Goal: Information Seeking & Learning: Learn about a topic

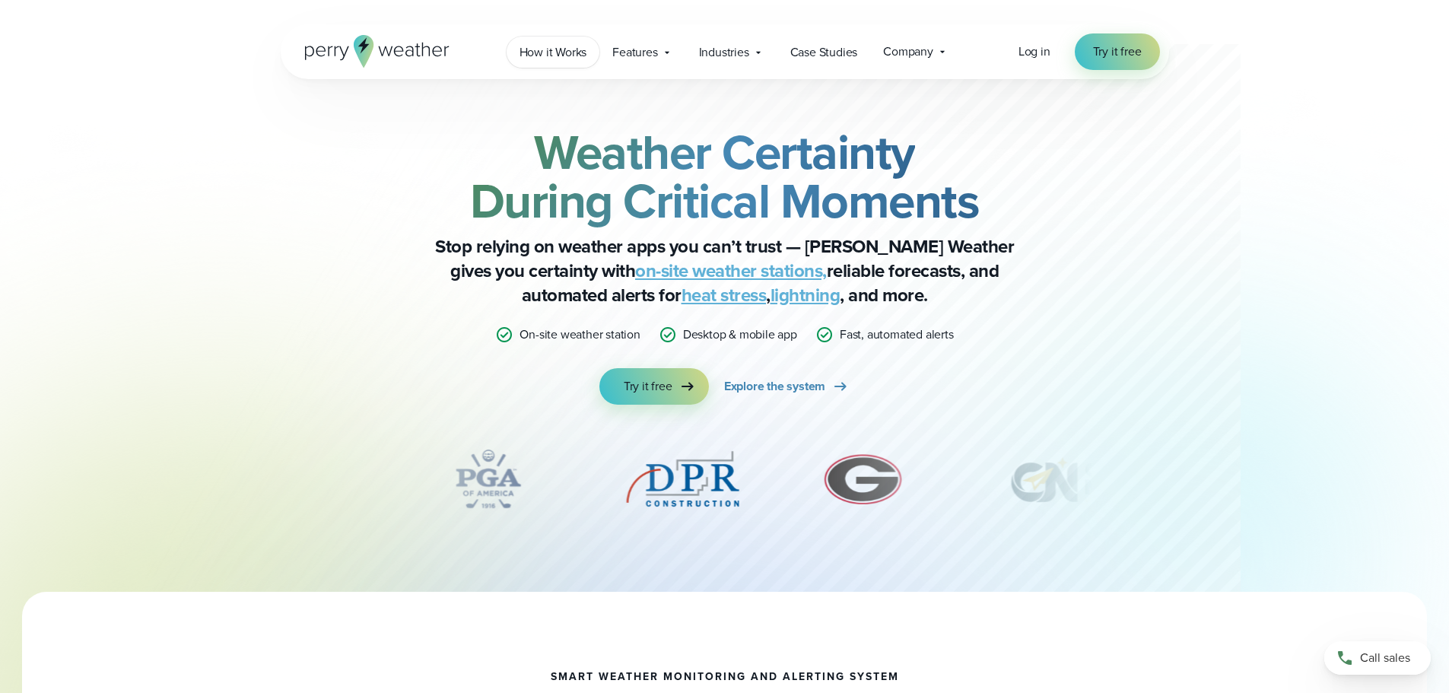
click at [537, 49] on span "How it Works" at bounding box center [554, 52] width 68 height 18
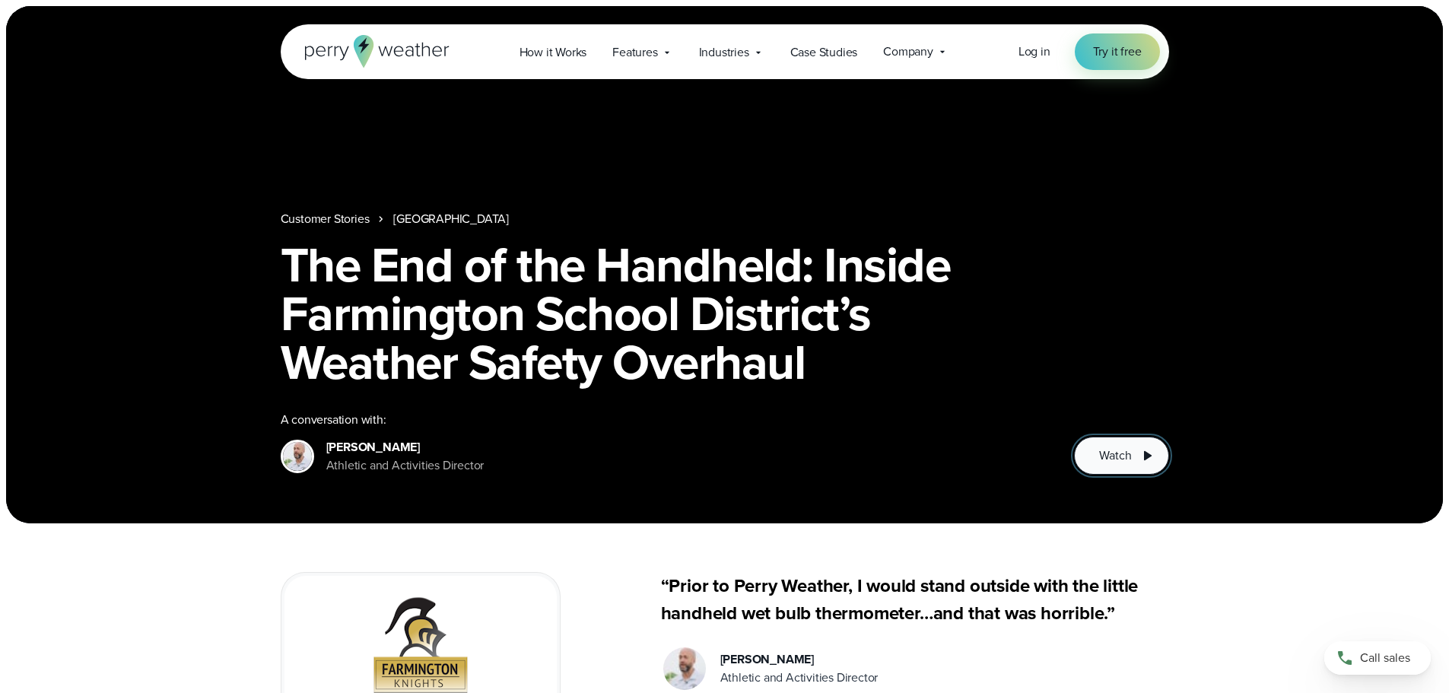
click at [1125, 456] on span "Watch" at bounding box center [1115, 456] width 32 height 18
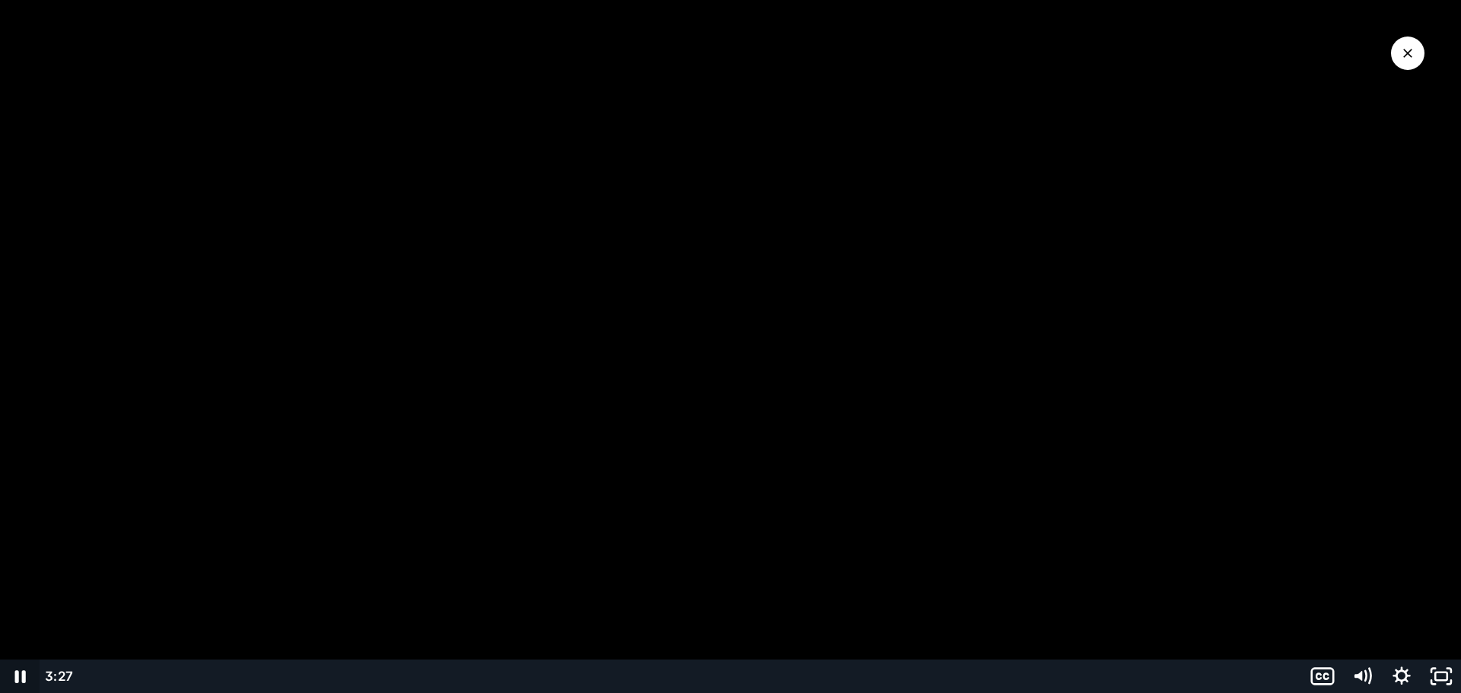
click at [21, 680] on icon "Pause" at bounding box center [20, 676] width 40 height 33
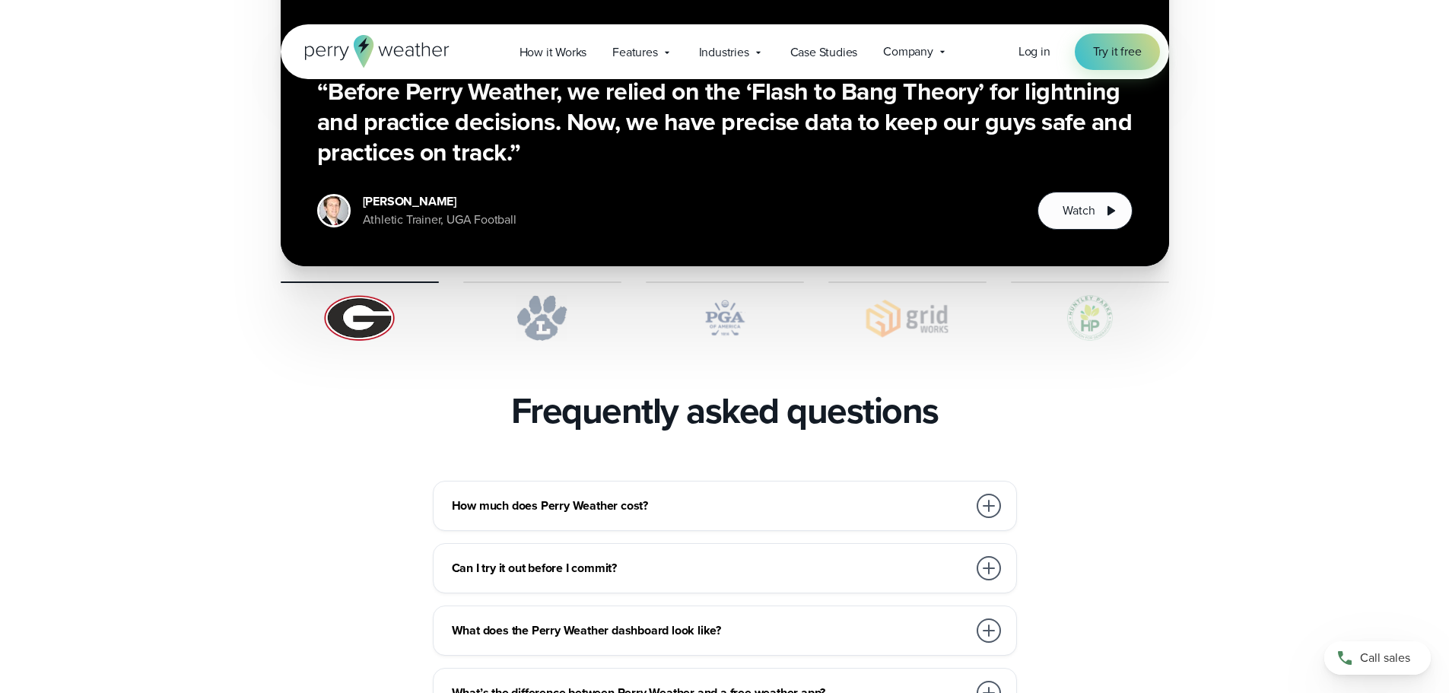
scroll to position [3043, 0]
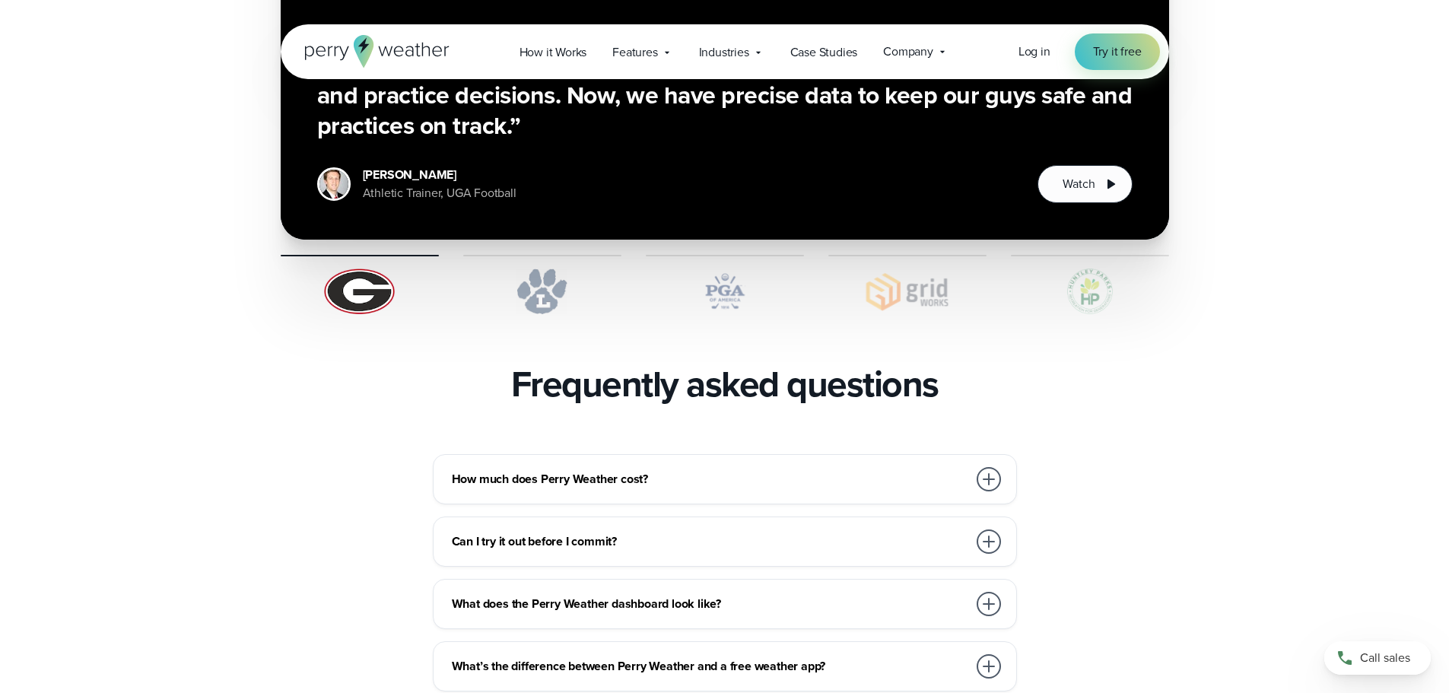
click at [991, 467] on div at bounding box center [989, 479] width 24 height 24
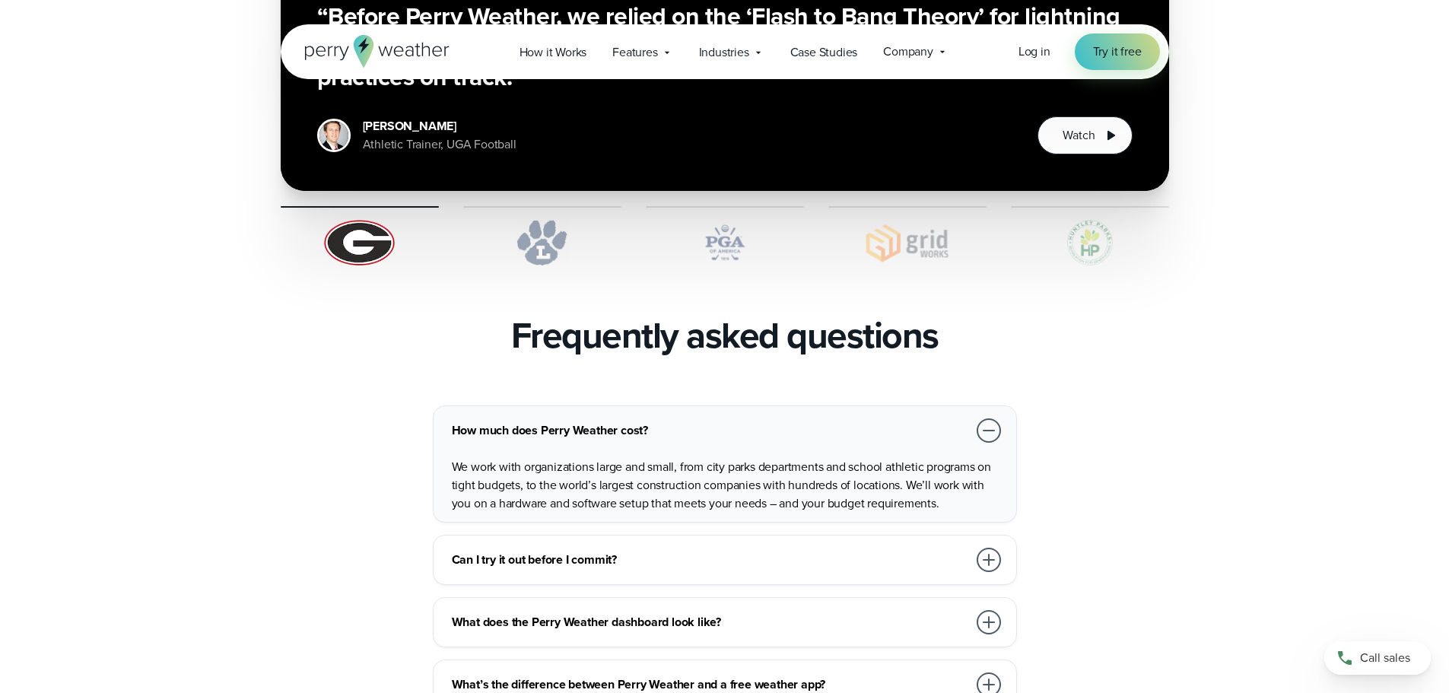
scroll to position [3119, 0]
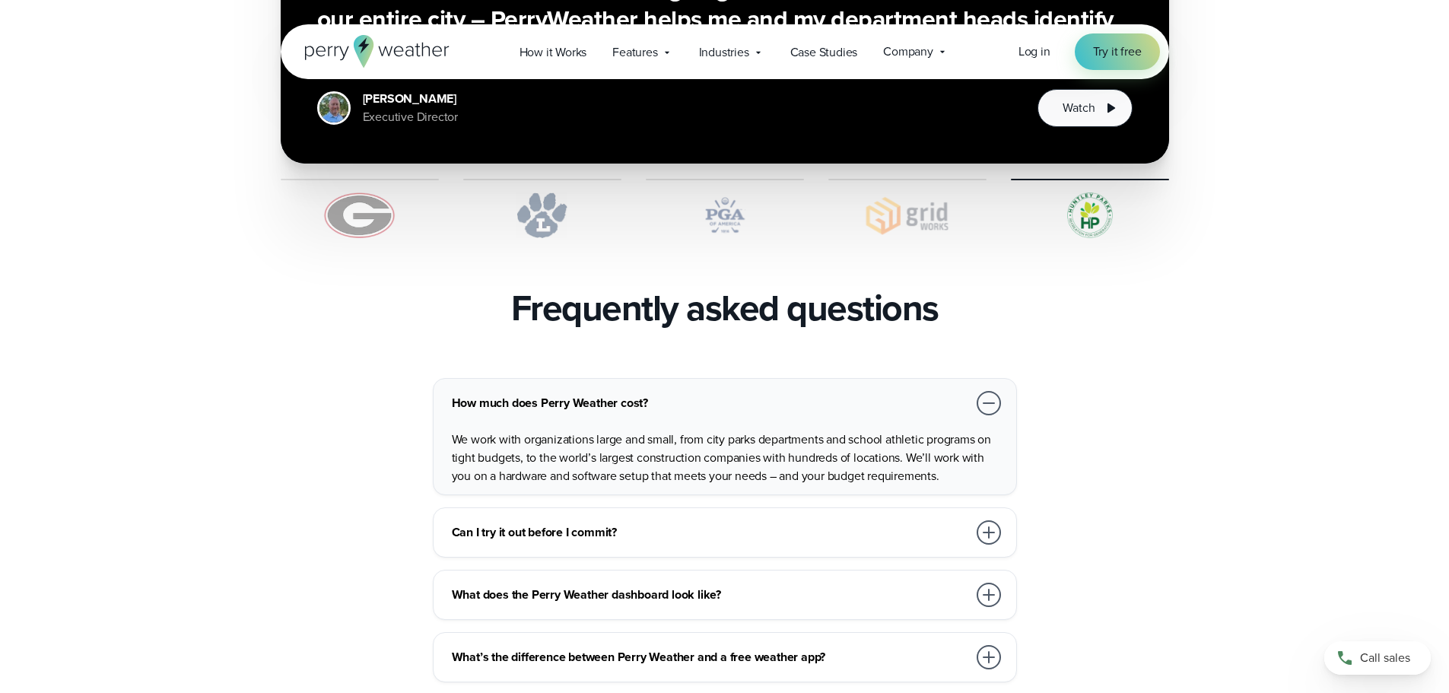
click at [1000, 520] on div at bounding box center [989, 532] width 24 height 24
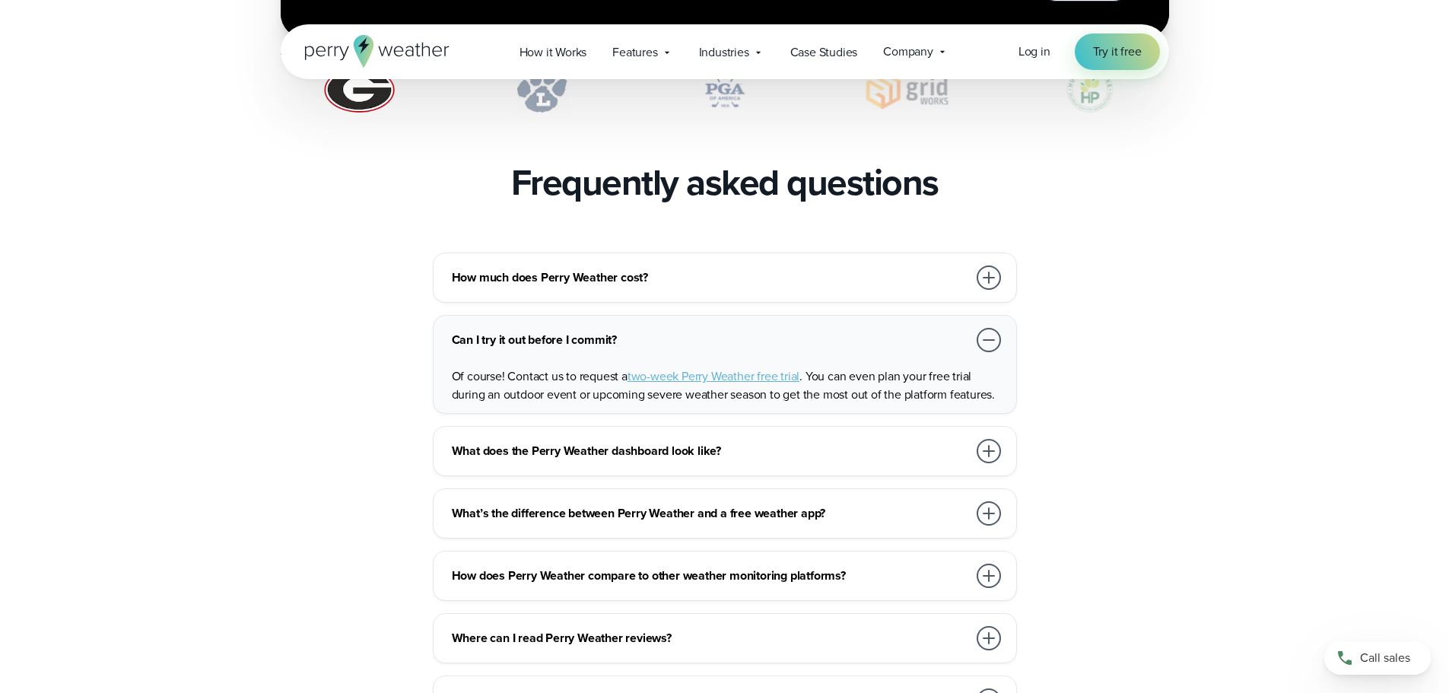
scroll to position [3271, 0]
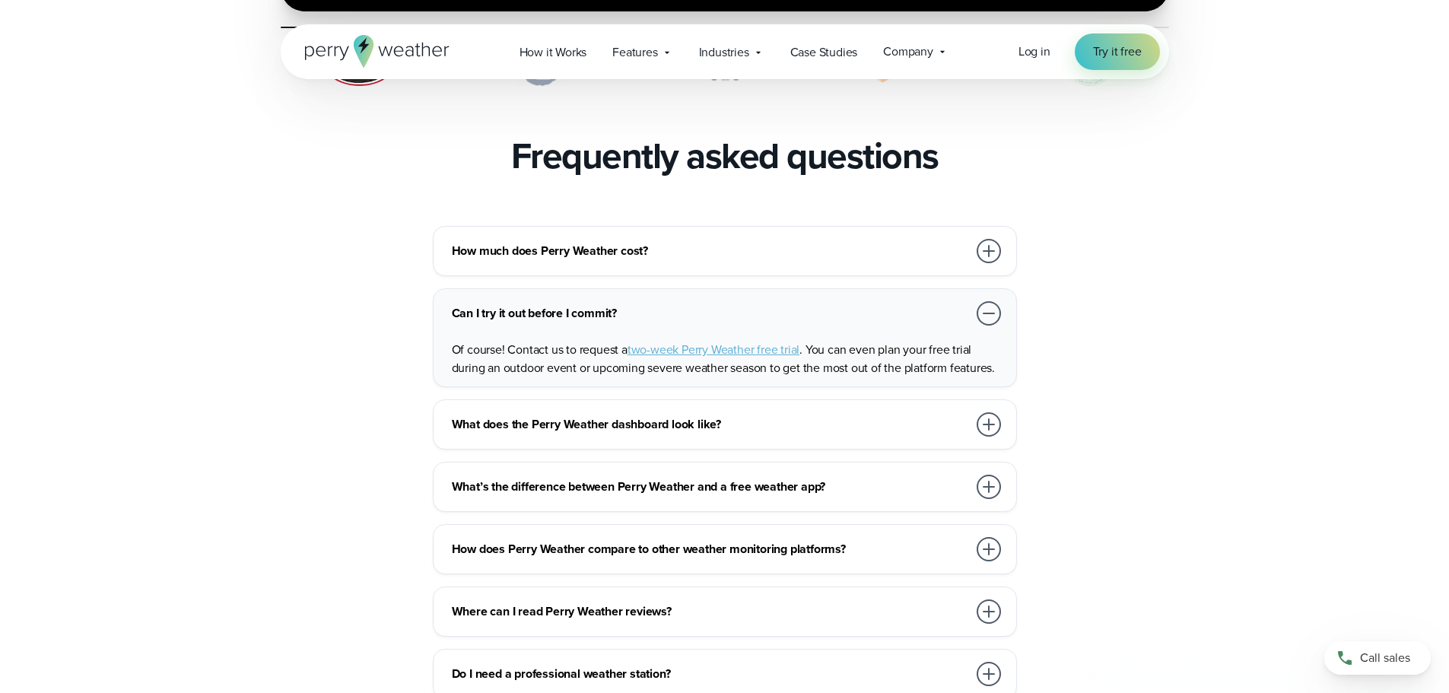
click at [980, 412] on div at bounding box center [989, 424] width 24 height 24
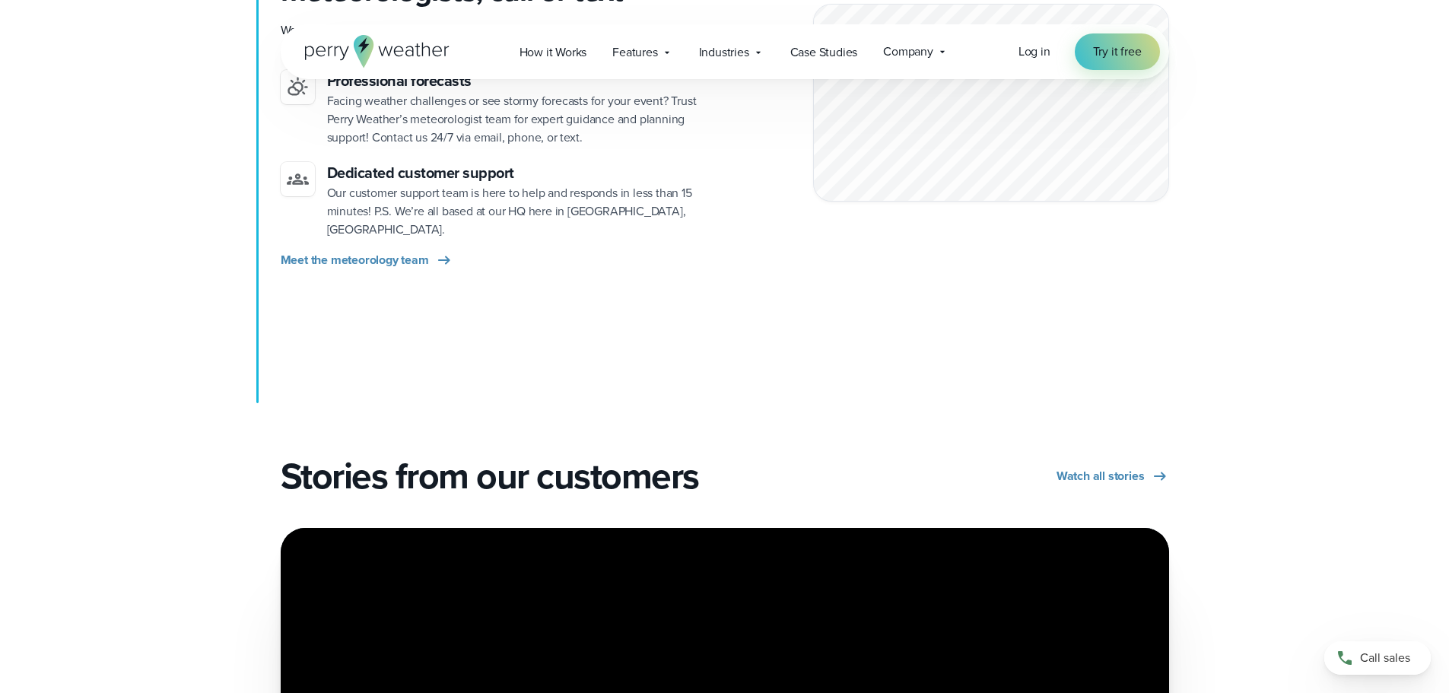
scroll to position [2282, 0]
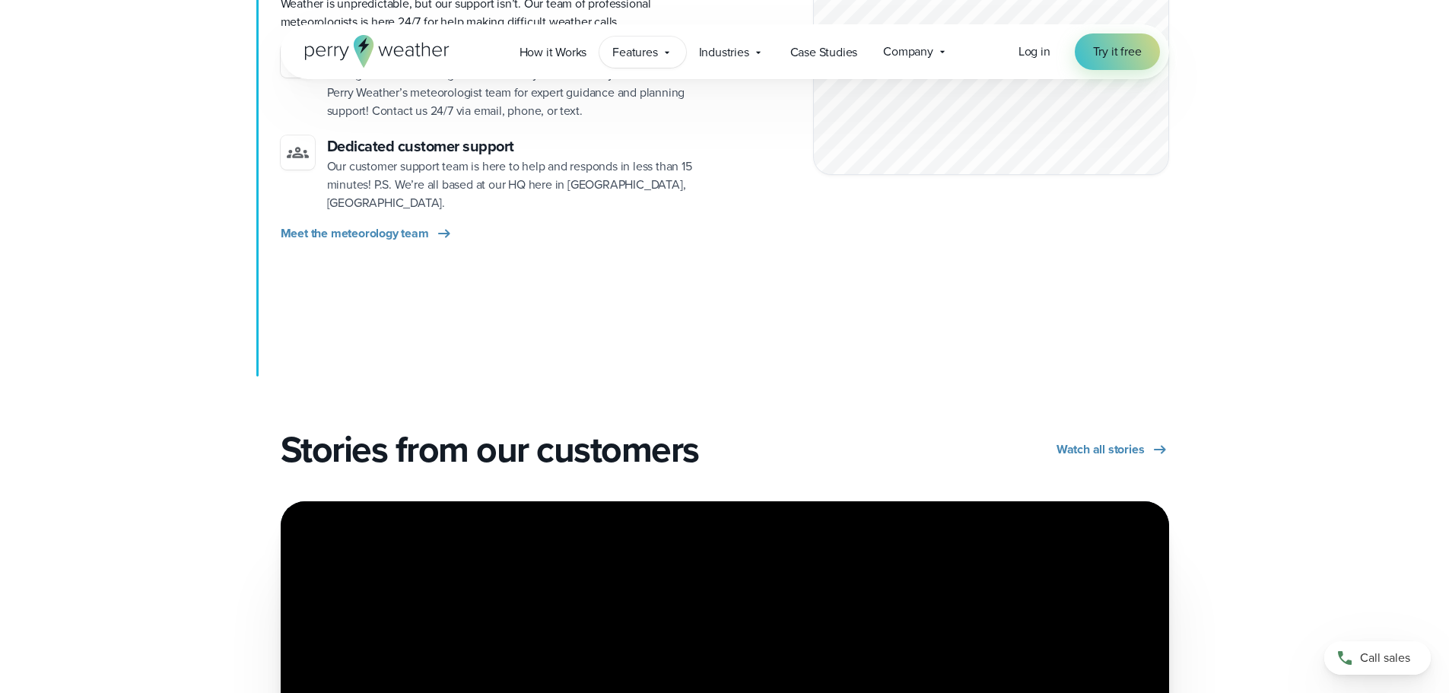
click at [643, 60] on span "Features" at bounding box center [634, 52] width 45 height 18
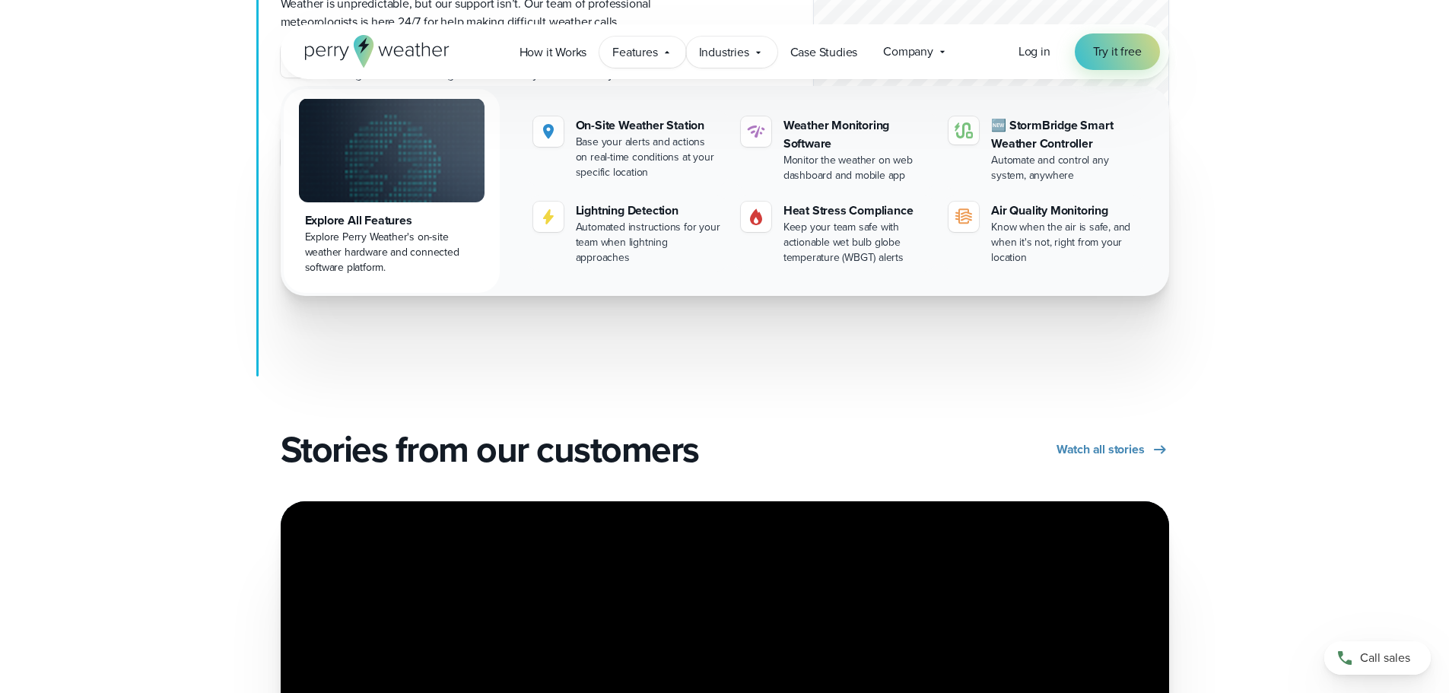
click at [724, 62] on div "Industries Featured Case Study How PGA of America is Prioritizing Golfer Safety…" at bounding box center [731, 52] width 91 height 31
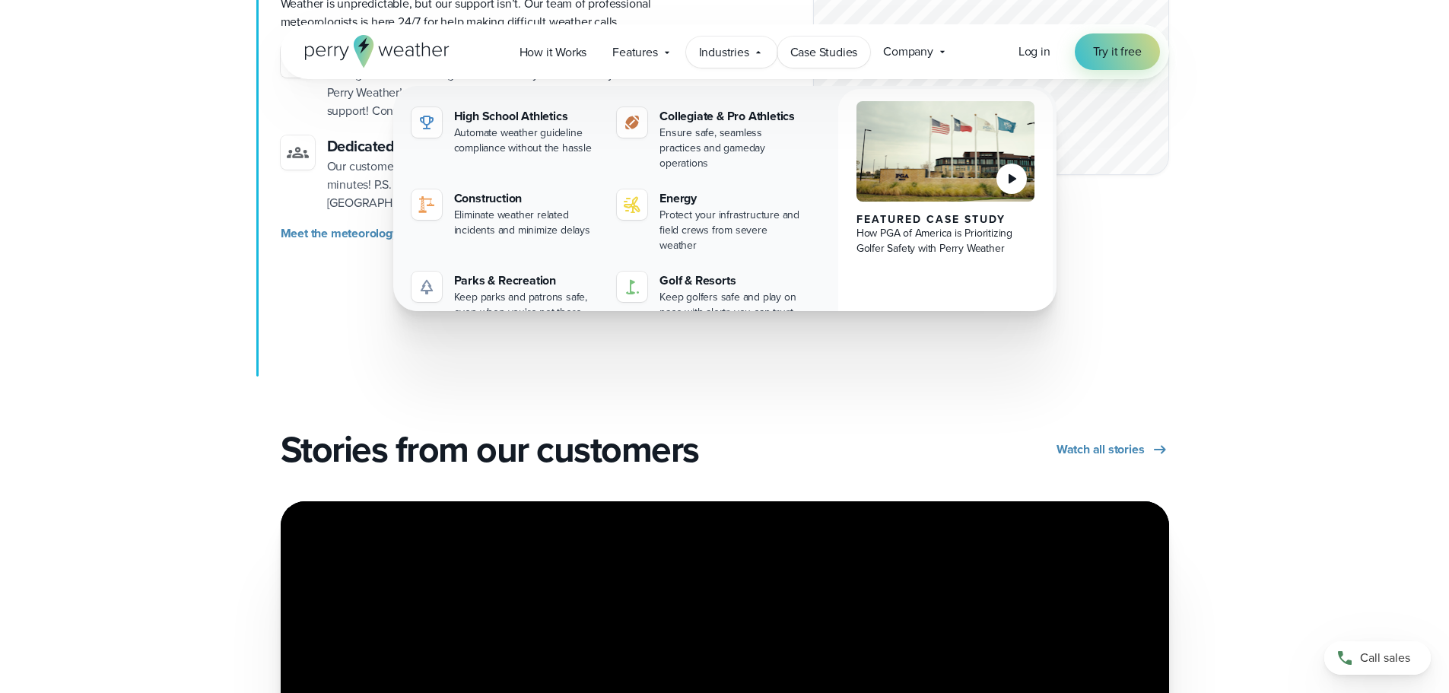
click at [823, 56] on span "Case Studies" at bounding box center [824, 52] width 68 height 18
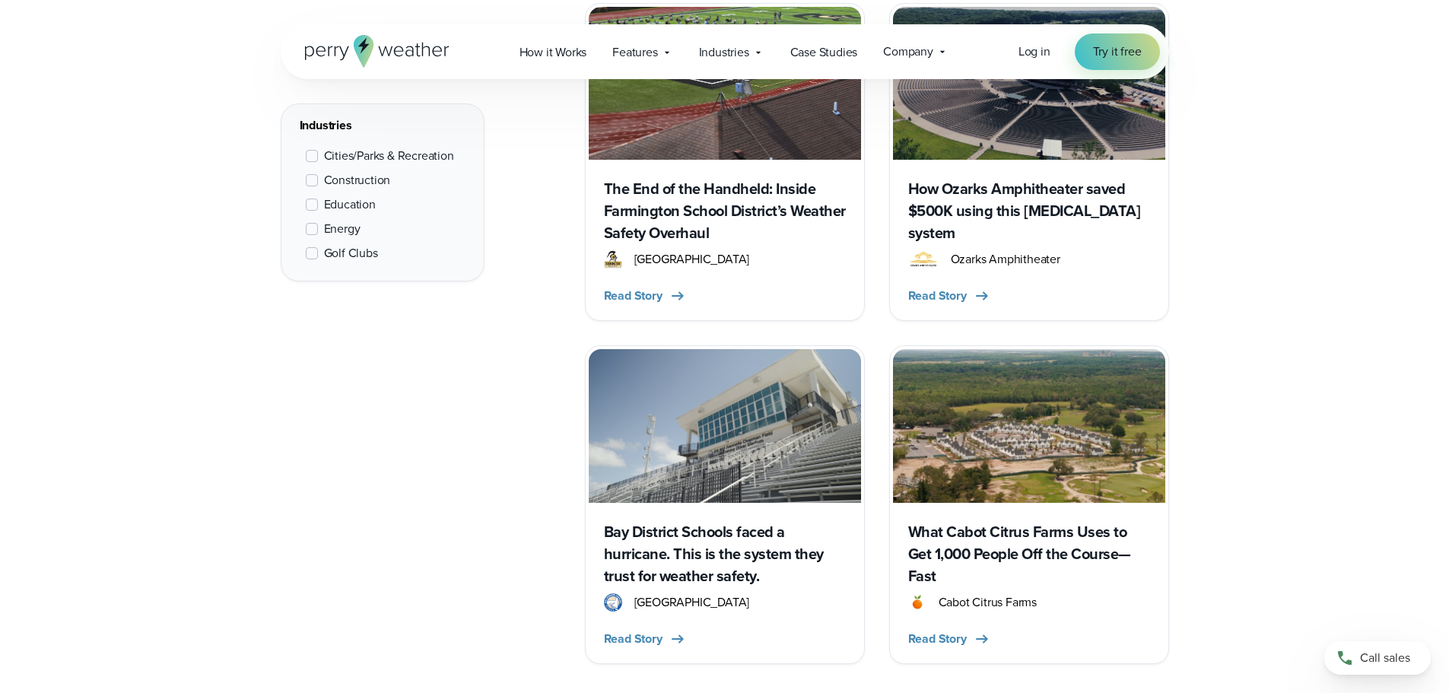
scroll to position [761, 0]
